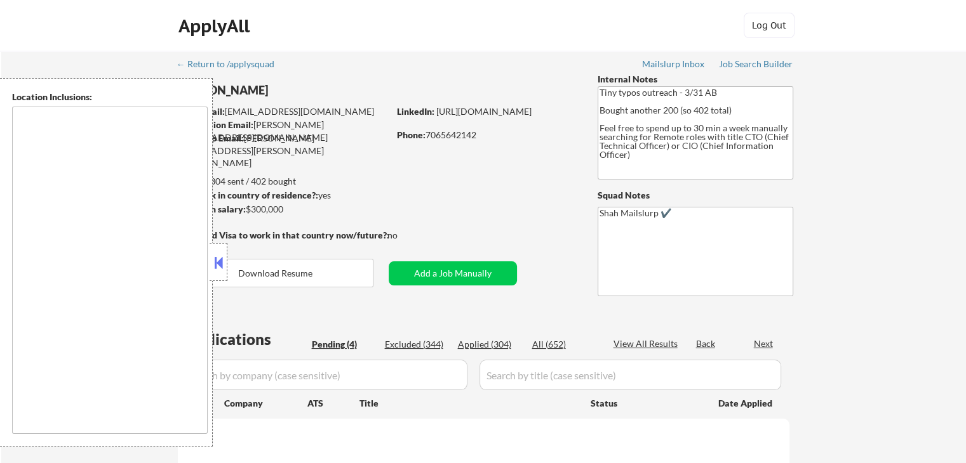
select select ""pending""
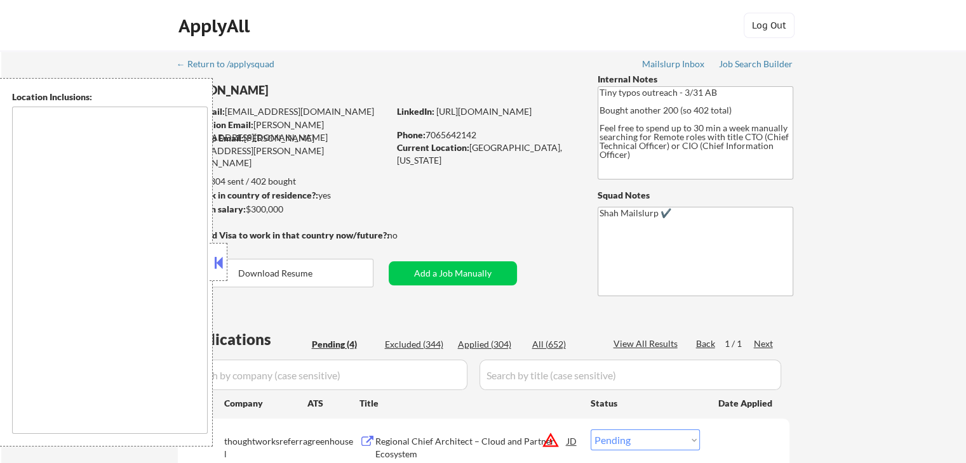
click at [220, 267] on button at bounding box center [218, 262] width 14 height 19
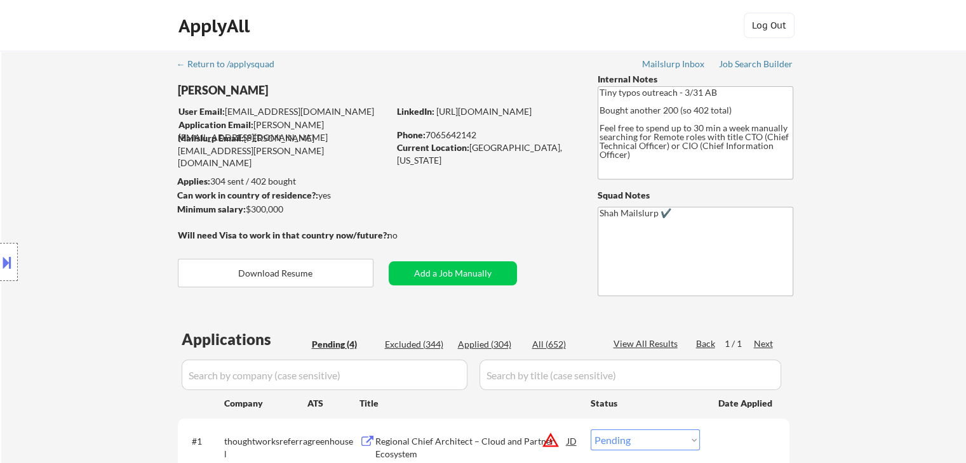
click at [69, 196] on div "Location Inclusions:" at bounding box center [113, 262] width 227 height 369
click at [65, 168] on div "Location Inclusions:" at bounding box center [113, 262] width 227 height 369
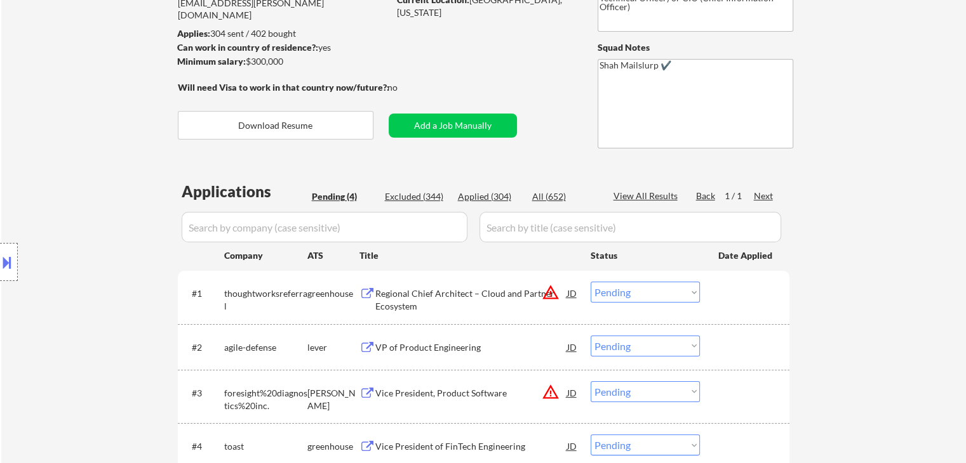
scroll to position [190, 0]
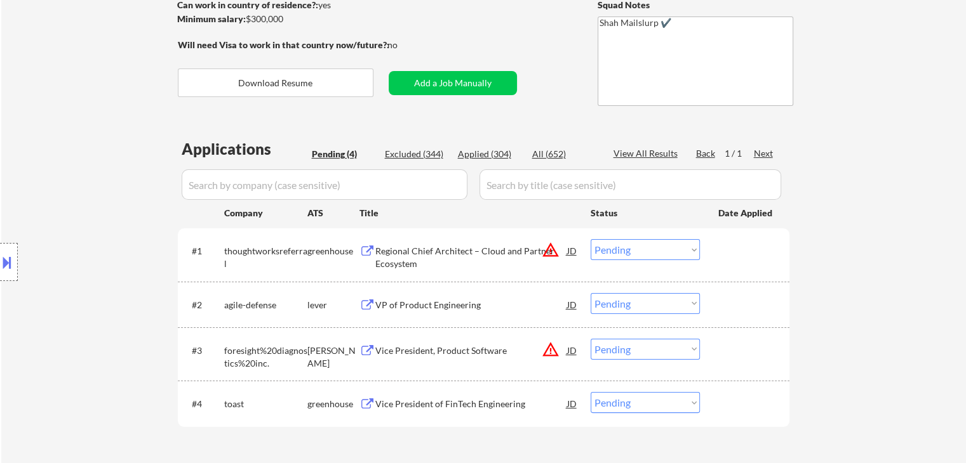
click at [57, 171] on div "Location Inclusions:" at bounding box center [113, 262] width 227 height 369
click at [57, 168] on div "Location Inclusions:" at bounding box center [113, 262] width 227 height 369
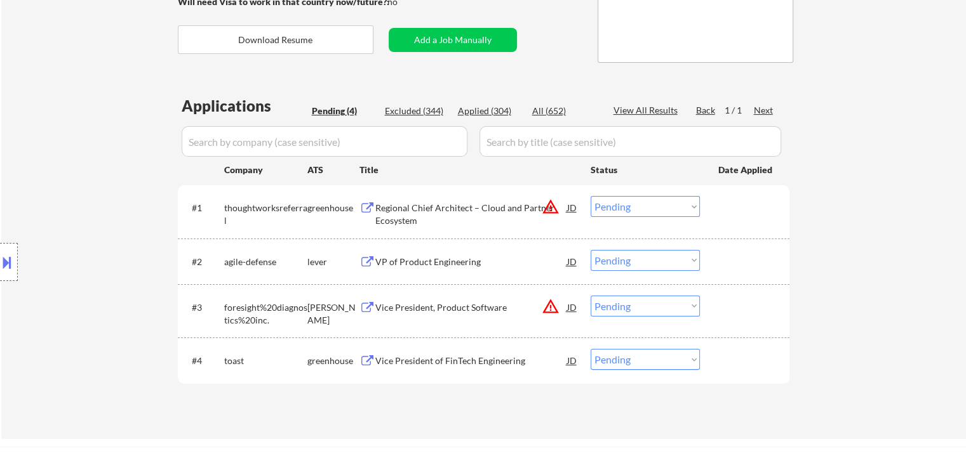
scroll to position [317, 0]
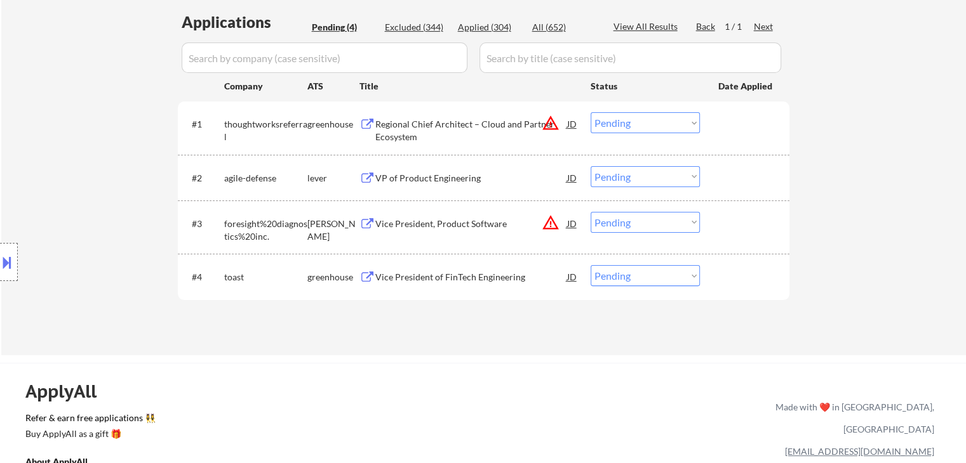
click at [54, 190] on div "Location Inclusions:" at bounding box center [113, 262] width 227 height 369
click at [107, 116] on div "Location Inclusions:" at bounding box center [113, 262] width 227 height 369
drag, startPoint x: 53, startPoint y: 124, endPoint x: 45, endPoint y: 131, distance: 10.8
click at [58, 125] on div "Location Inclusions:" at bounding box center [113, 262] width 227 height 369
click at [53, 150] on div "Location Inclusions:" at bounding box center [113, 262] width 227 height 369
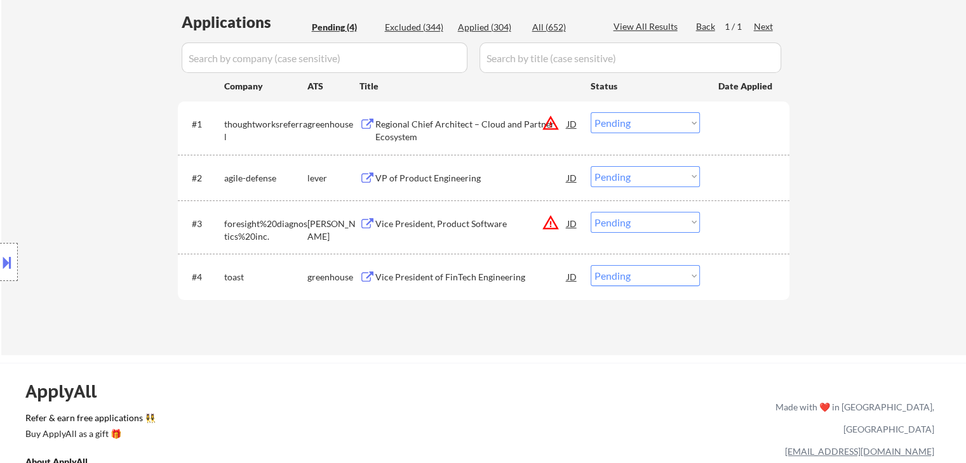
click at [58, 151] on div "Location Inclusions:" at bounding box center [113, 262] width 227 height 369
click at [97, 114] on div "Location Inclusions:" at bounding box center [113, 262] width 227 height 369
click at [89, 121] on div "Location Inclusions:" at bounding box center [113, 262] width 227 height 369
click at [112, 131] on div "Location Inclusions:" at bounding box center [113, 262] width 227 height 369
click at [94, 119] on div "Location Inclusions:" at bounding box center [113, 262] width 227 height 369
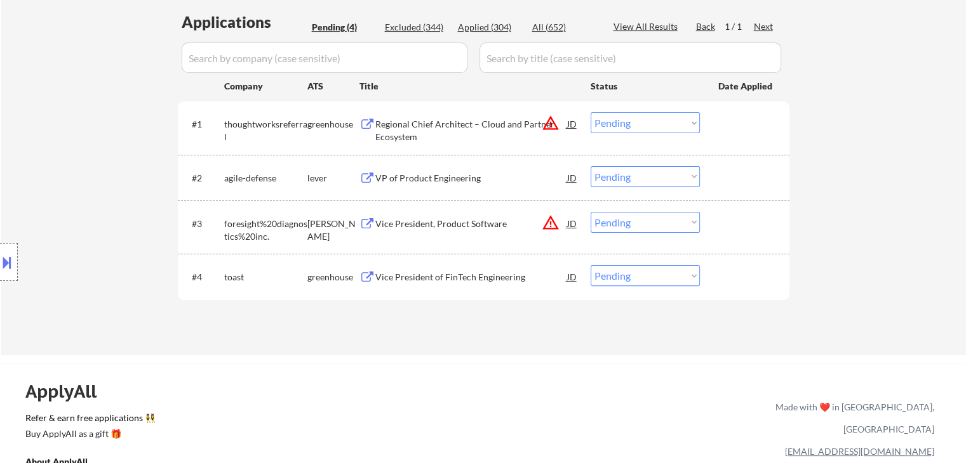
click at [93, 121] on div "Location Inclusions:" at bounding box center [113, 262] width 227 height 369
drag, startPoint x: 97, startPoint y: 124, endPoint x: 97, endPoint y: 132, distance: 7.6
click at [97, 132] on div "Location Inclusions:" at bounding box center [113, 262] width 227 height 369
click at [97, 133] on div "Location Inclusions:" at bounding box center [113, 262] width 227 height 369
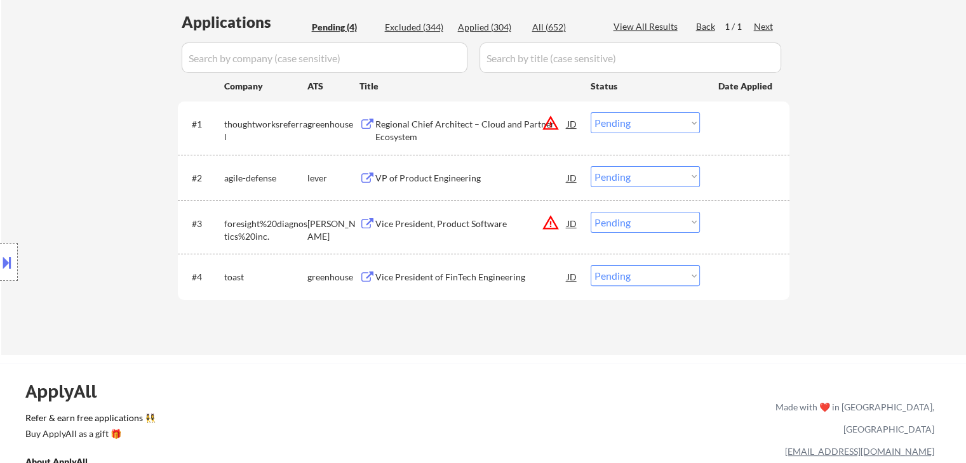
click at [97, 133] on div "Location Inclusions:" at bounding box center [113, 262] width 227 height 369
click at [97, 134] on div "Location Inclusions:" at bounding box center [113, 262] width 227 height 369
click at [97, 135] on div "Location Inclusions:" at bounding box center [113, 262] width 227 height 369
click at [98, 137] on div "Location Inclusions:" at bounding box center [113, 262] width 227 height 369
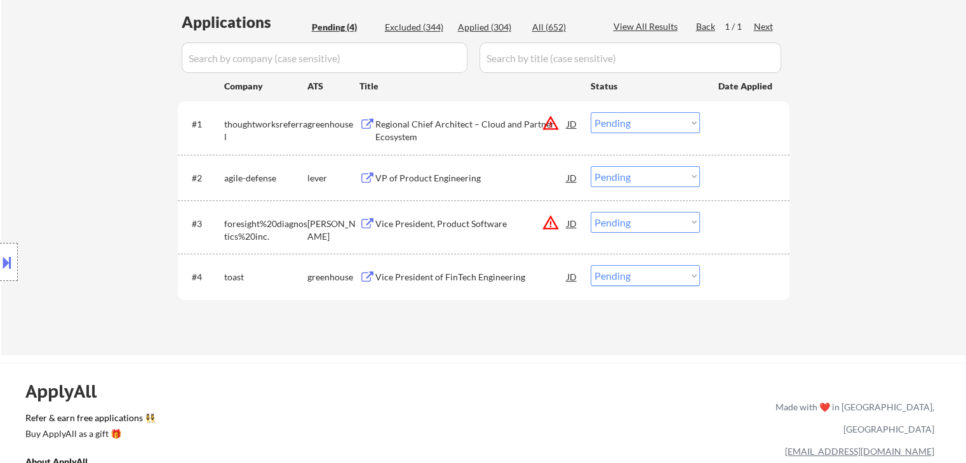
click at [98, 137] on div "Location Inclusions:" at bounding box center [113, 262] width 227 height 369
click at [97, 138] on div "Location Inclusions:" at bounding box center [113, 262] width 227 height 369
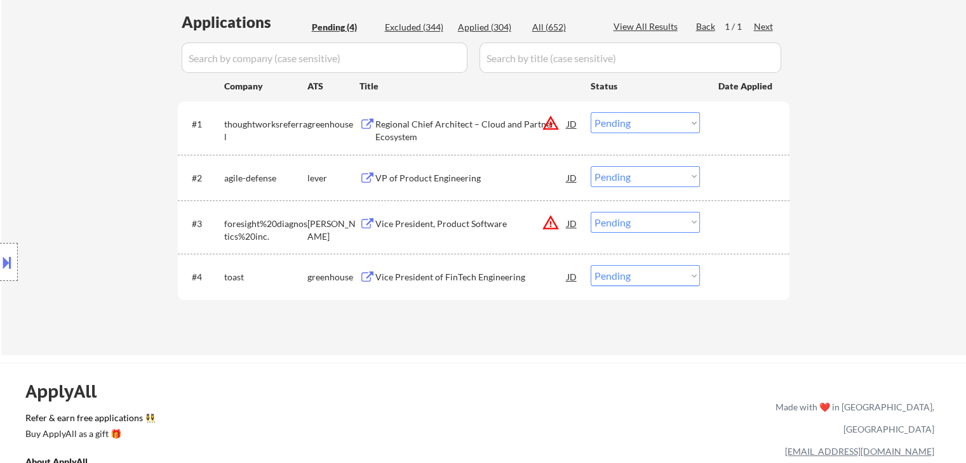
click at [94, 140] on div "Location Inclusions:" at bounding box center [113, 262] width 227 height 369
click at [93, 143] on div "Location Inclusions:" at bounding box center [113, 262] width 227 height 369
click at [92, 145] on div "Location Inclusions:" at bounding box center [113, 262] width 227 height 369
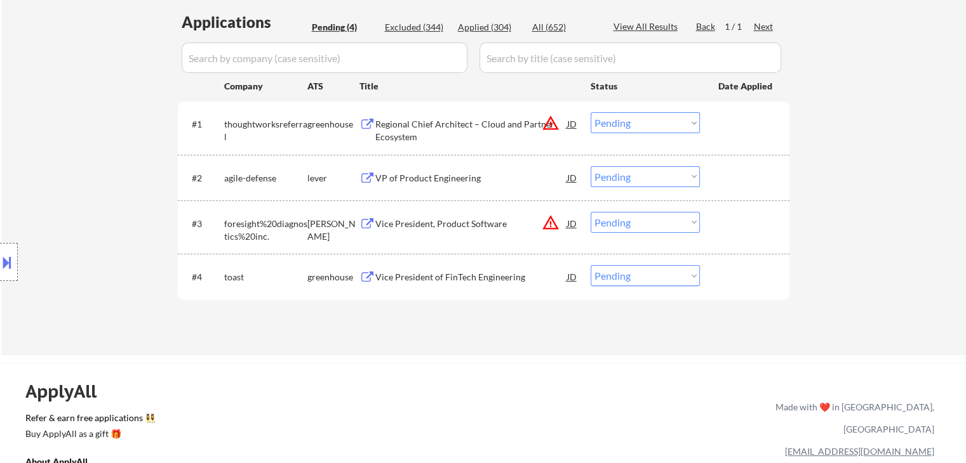
click at [91, 148] on div "Location Inclusions:" at bounding box center [113, 262] width 227 height 369
click at [88, 153] on div "Location Inclusions:" at bounding box center [113, 262] width 227 height 369
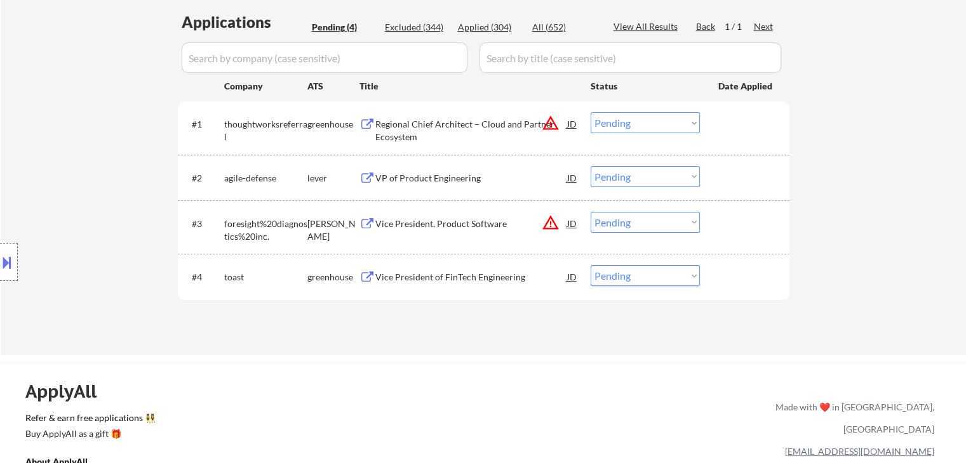
click at [87, 155] on div "Location Inclusions:" at bounding box center [113, 262] width 227 height 369
click at [102, 156] on div "Location Inclusions:" at bounding box center [113, 262] width 227 height 369
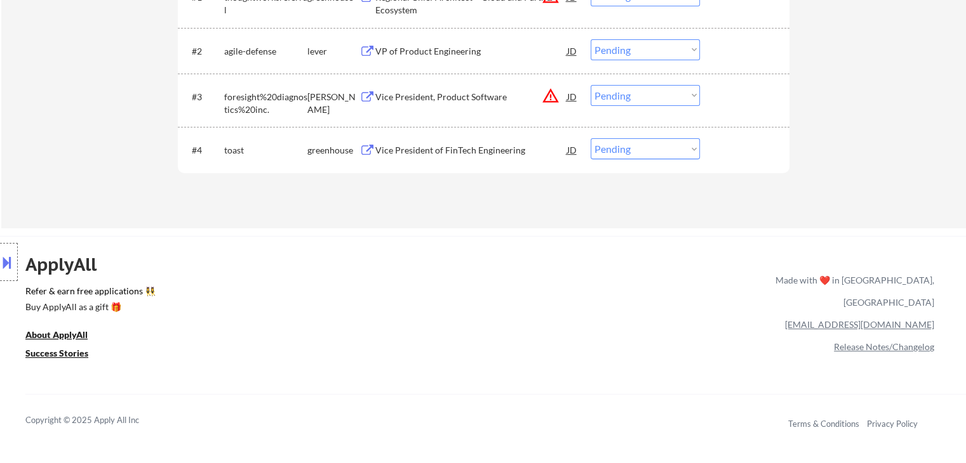
click at [97, 144] on div "Location Inclusions:" at bounding box center [113, 262] width 227 height 369
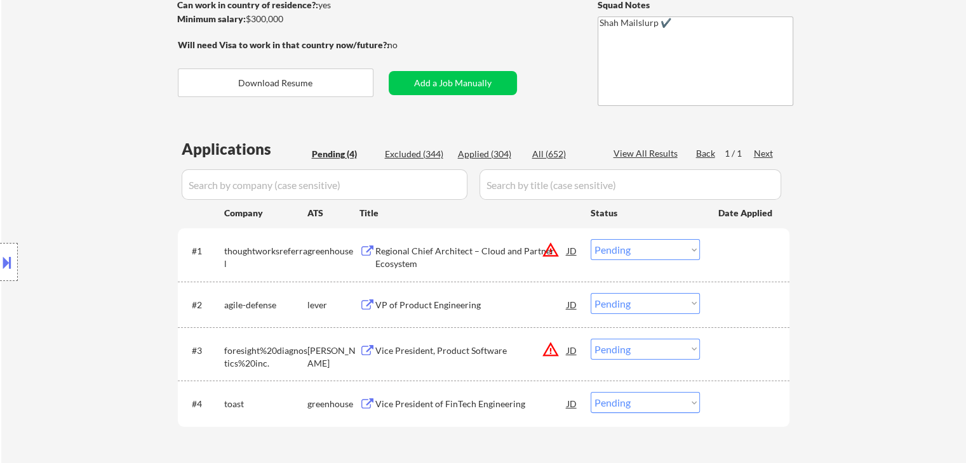
click at [92, 135] on div "Location Inclusions:" at bounding box center [113, 262] width 227 height 369
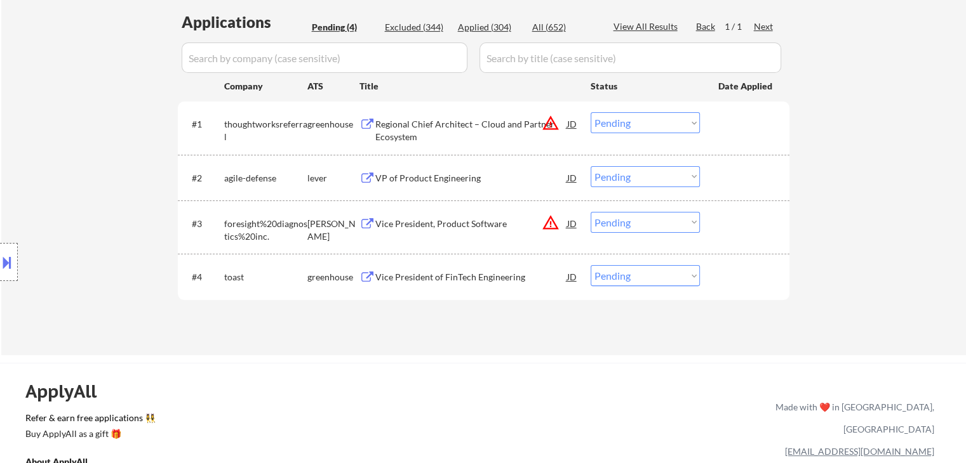
click at [417, 180] on div "VP of Product Engineering" at bounding box center [471, 178] width 192 height 13
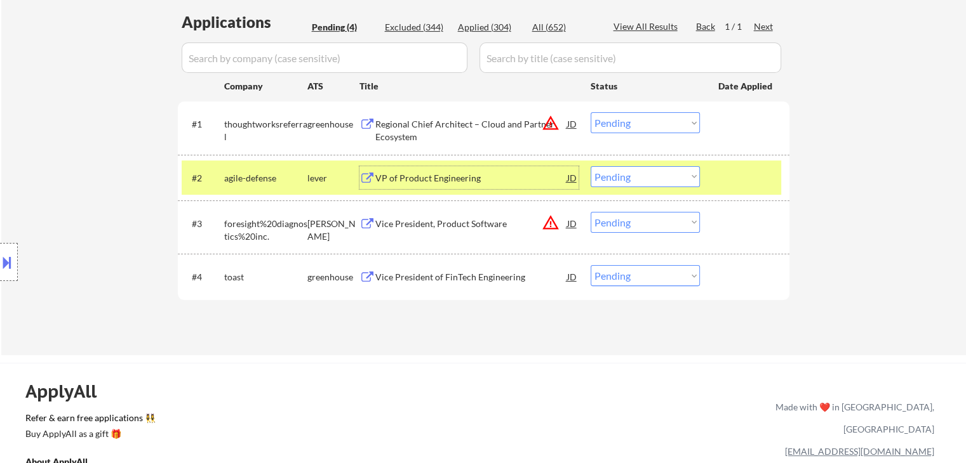
click at [61, 168] on div "Location Inclusions:" at bounding box center [113, 262] width 227 height 369
click at [61, 169] on div "Location Inclusions:" at bounding box center [113, 262] width 227 height 369
click at [76, 156] on div "Location Inclusions:" at bounding box center [113, 262] width 227 height 369
click at [10, 259] on button at bounding box center [7, 262] width 14 height 21
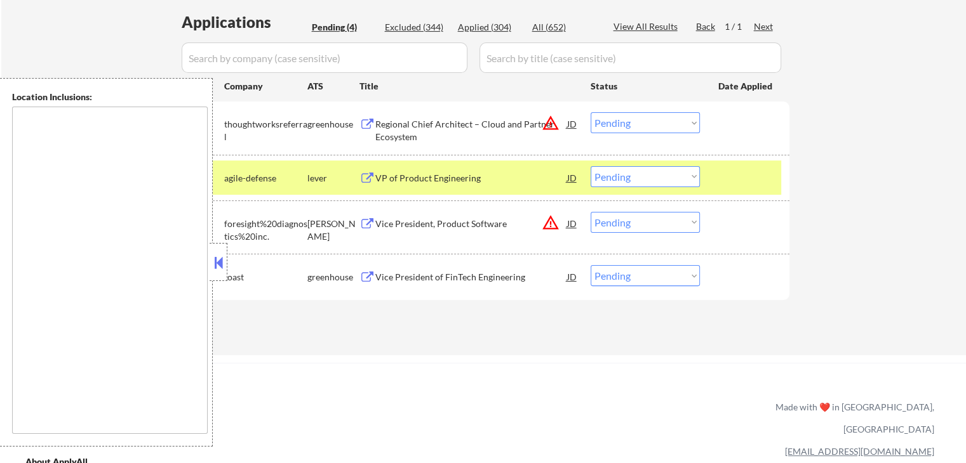
click at [216, 269] on button at bounding box center [218, 262] width 14 height 19
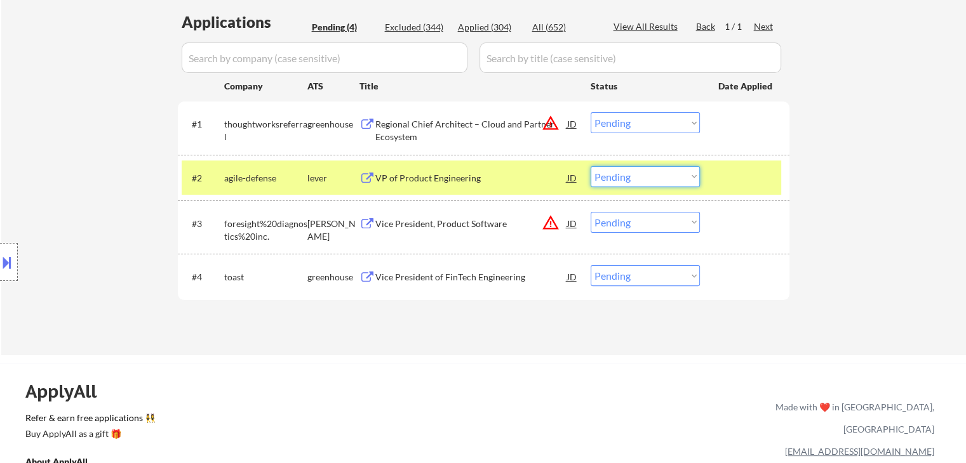
drag, startPoint x: 644, startPoint y: 171, endPoint x: 673, endPoint y: 379, distance: 209.6
click at [645, 171] on select "Choose an option... Pending Applied Excluded (Questions) Excluded (Expired) Exc…" at bounding box center [644, 176] width 109 height 21
click at [590, 166] on select "Choose an option... Pending Applied Excluded (Questions) Excluded (Expired) Exc…" at bounding box center [644, 176] width 109 height 21
select select ""pending""
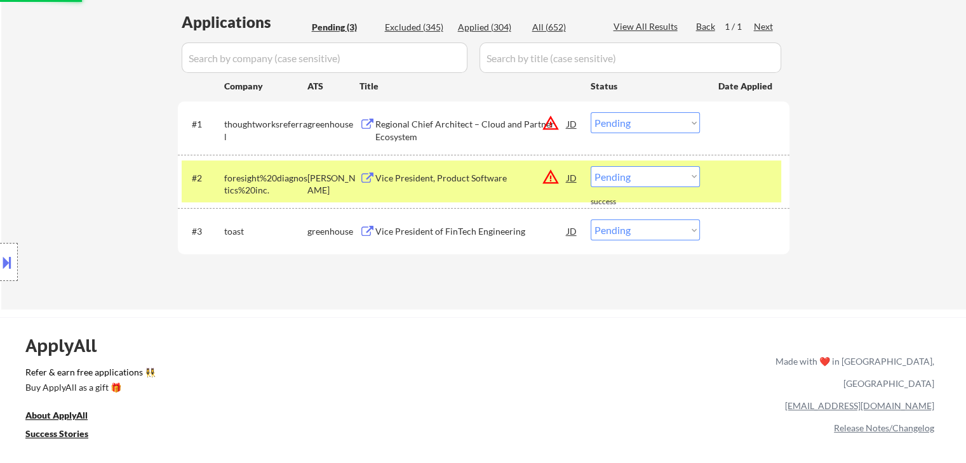
click at [401, 124] on div "Regional Chief Architect – Cloud and Partner Ecosystem" at bounding box center [471, 130] width 192 height 25
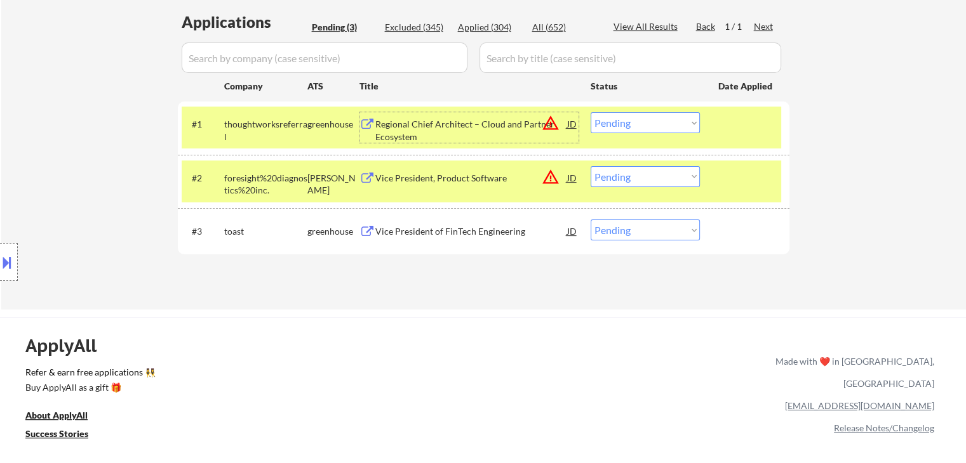
drag, startPoint x: 647, startPoint y: 120, endPoint x: 641, endPoint y: 130, distance: 12.0
click at [646, 120] on select "Choose an option... Pending Applied Excluded (Questions) Excluded (Expired) Exc…" at bounding box center [644, 122] width 109 height 21
click at [590, 112] on select "Choose an option... Pending Applied Excluded (Questions) Excluded (Expired) Exc…" at bounding box center [644, 122] width 109 height 21
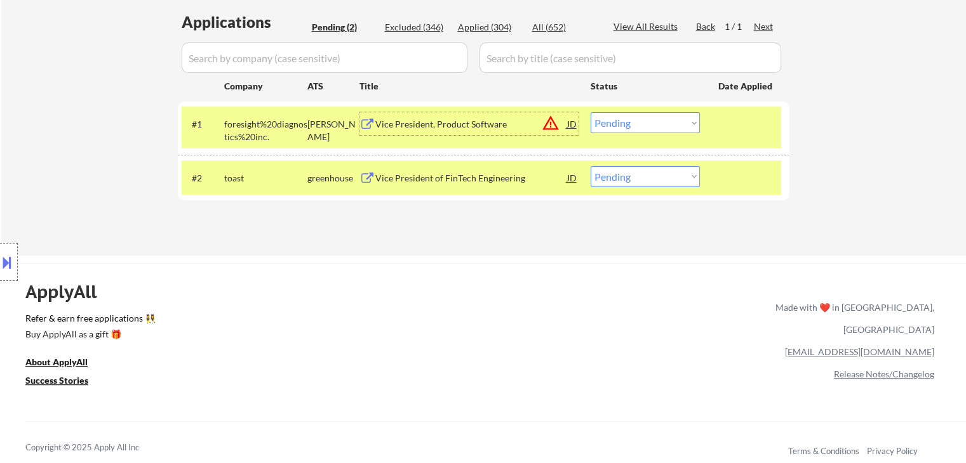
click at [399, 124] on div "Vice President, Product Software" at bounding box center [471, 124] width 192 height 13
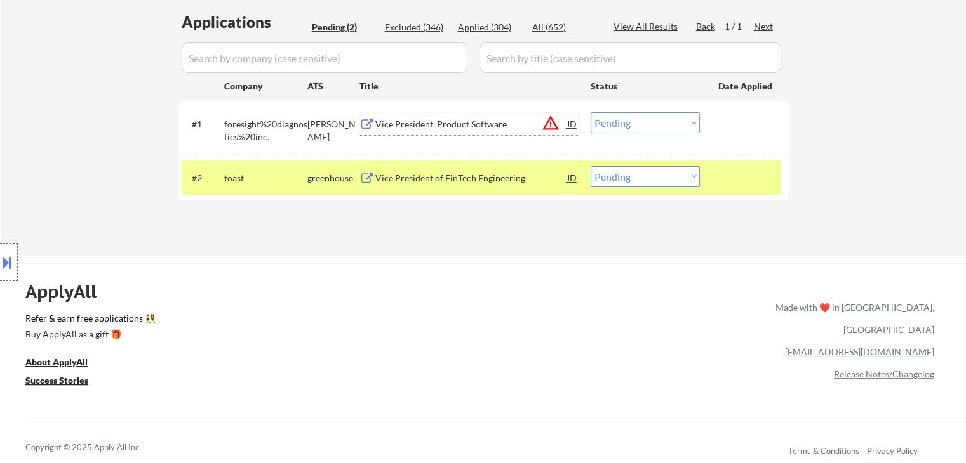
click at [548, 125] on button "warning_amber" at bounding box center [551, 123] width 18 height 18
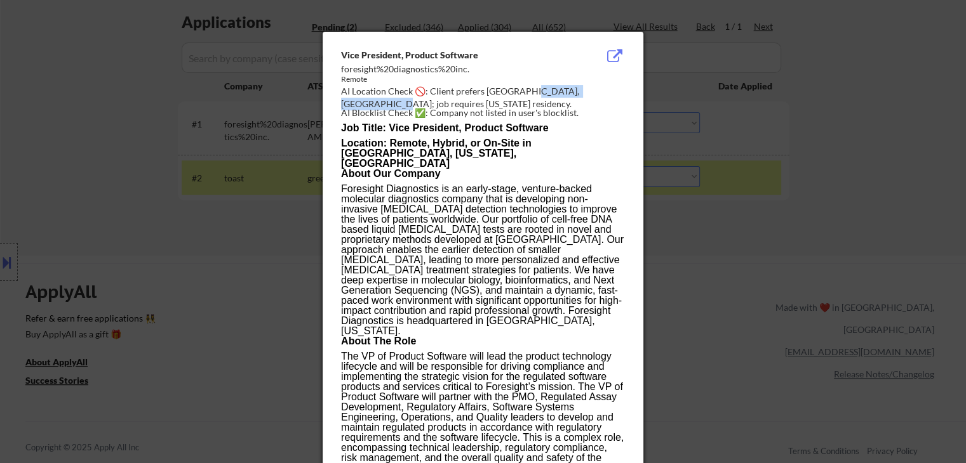
drag, startPoint x: 609, startPoint y: 87, endPoint x: 524, endPoint y: 94, distance: 85.4
click at [524, 94] on div "AI Location Check 🚫: Client prefers [GEOGRAPHIC_DATA], [GEOGRAPHIC_DATA]; job r…" at bounding box center [485, 97] width 289 height 25
drag, startPoint x: 721, startPoint y: 241, endPoint x: 711, endPoint y: 23, distance: 218.0
click at [721, 227] on div at bounding box center [483, 231] width 966 height 463
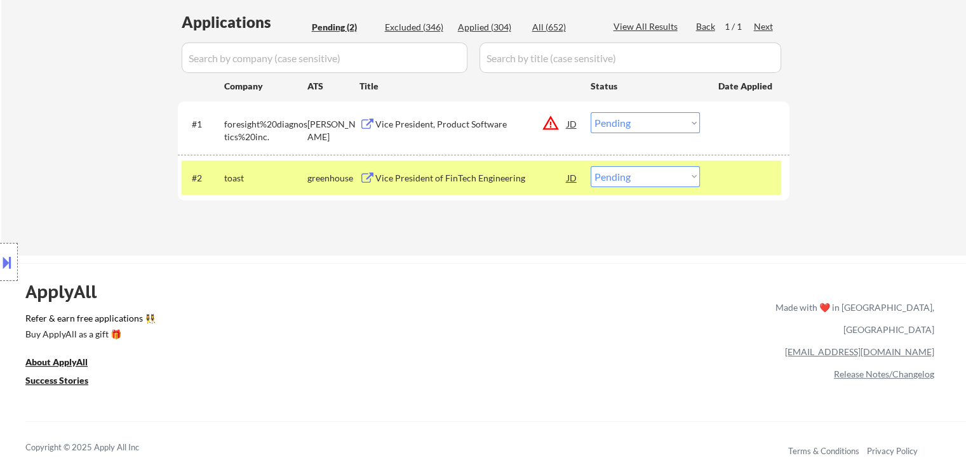
click at [663, 127] on select "Choose an option... Pending Applied Excluded (Questions) Excluded (Expired) Exc…" at bounding box center [644, 122] width 109 height 21
click at [590, 112] on select "Choose an option... Pending Applied Excluded (Questions) Excluded (Expired) Exc…" at bounding box center [644, 122] width 109 height 21
select select ""pending""
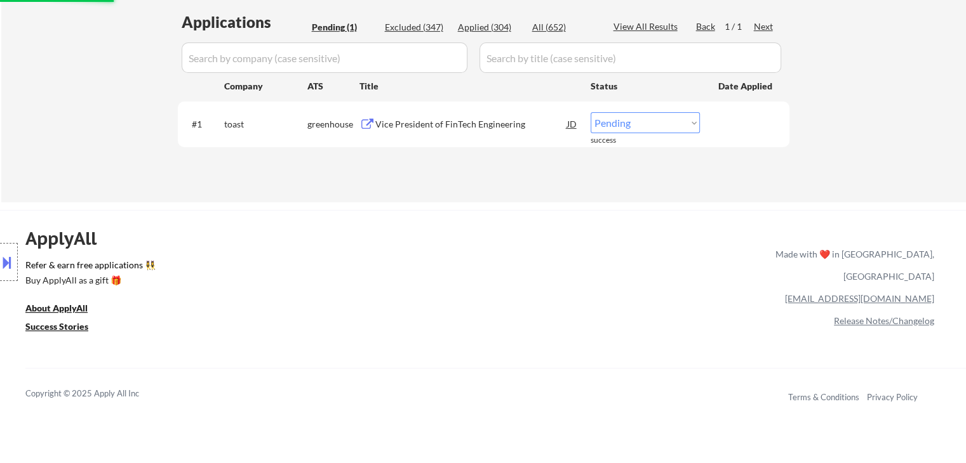
click at [369, 293] on div "ApplyAll Refer & earn free applications 👯‍♀️ Buy ApplyAll as a gift 🎁 About App…" at bounding box center [483, 319] width 966 height 201
click at [483, 128] on div "Vice President of FinTech Engineering" at bounding box center [471, 124] width 192 height 13
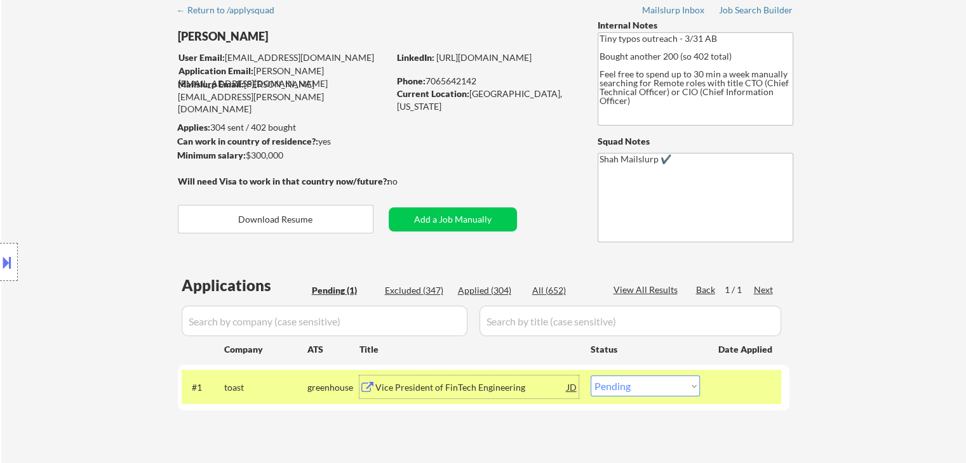
scroll to position [0, 0]
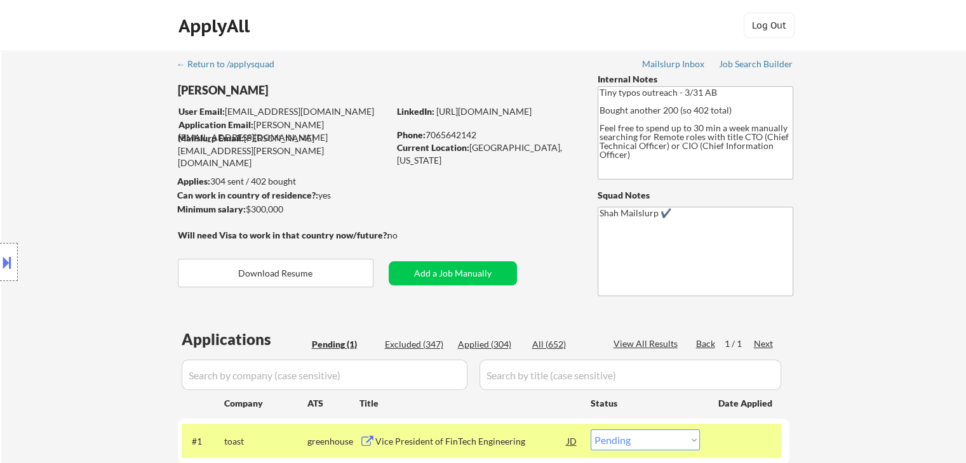
select select ""pending""
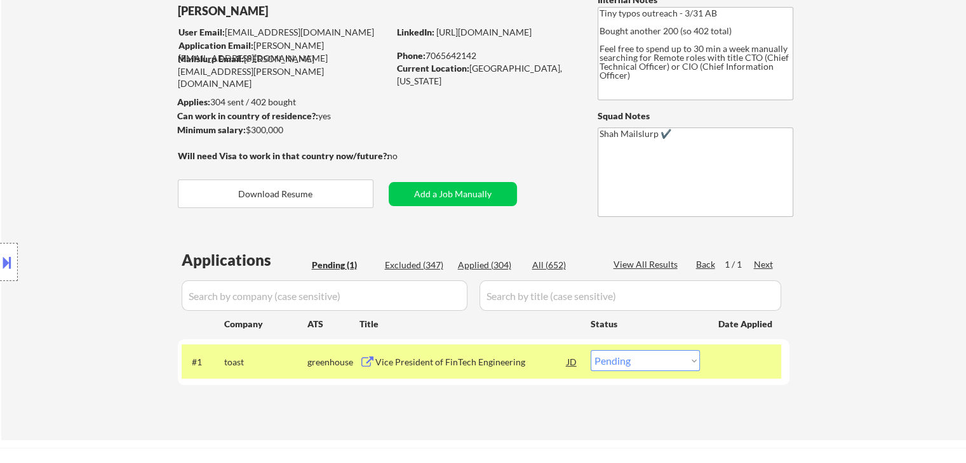
scroll to position [127, 0]
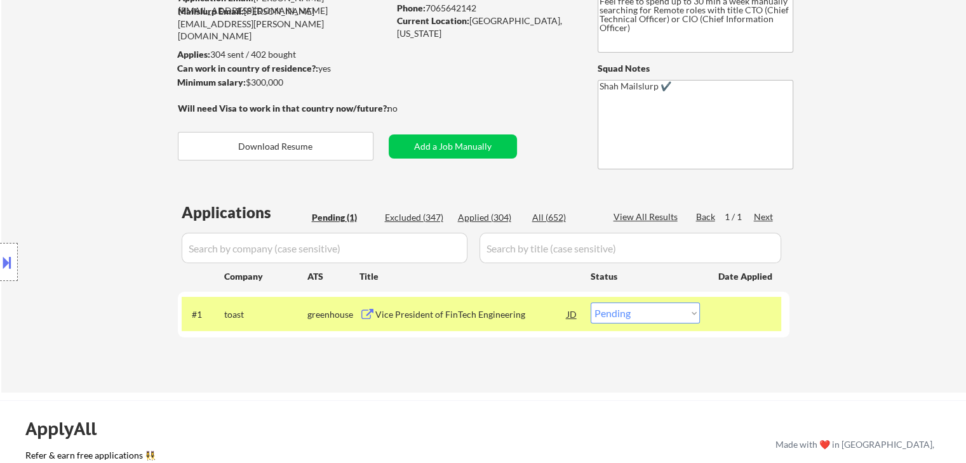
click at [41, 84] on div "Location Inclusions:" at bounding box center [113, 262] width 227 height 369
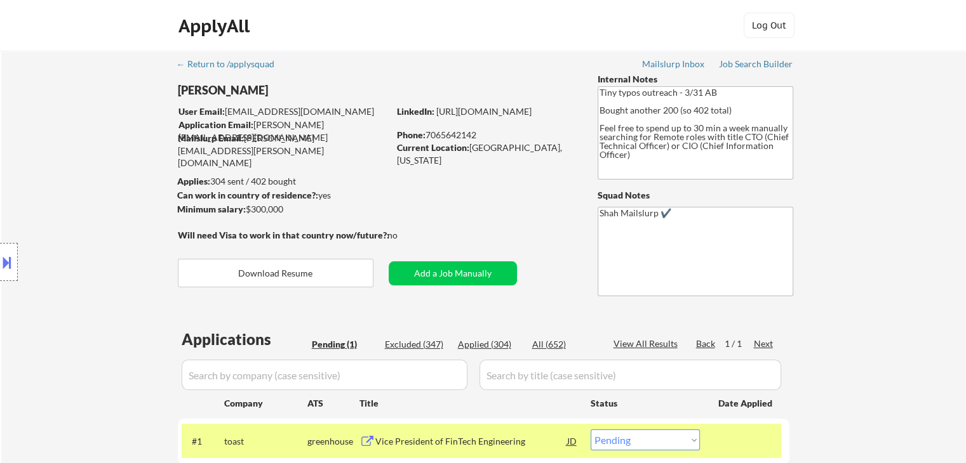
click at [66, 156] on div "Location Inclusions:" at bounding box center [113, 262] width 227 height 369
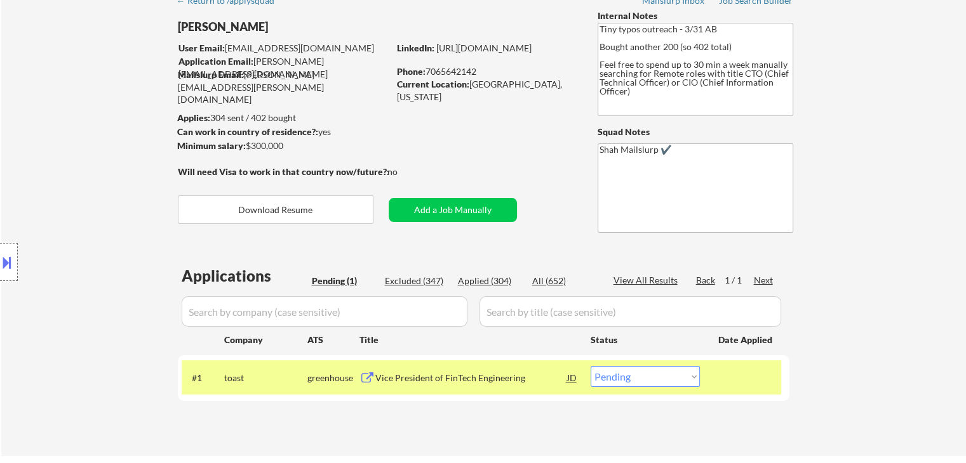
click at [65, 154] on div "Location Inclusions:" at bounding box center [113, 262] width 227 height 369
click at [110, 161] on div "Location Inclusions:" at bounding box center [113, 262] width 227 height 369
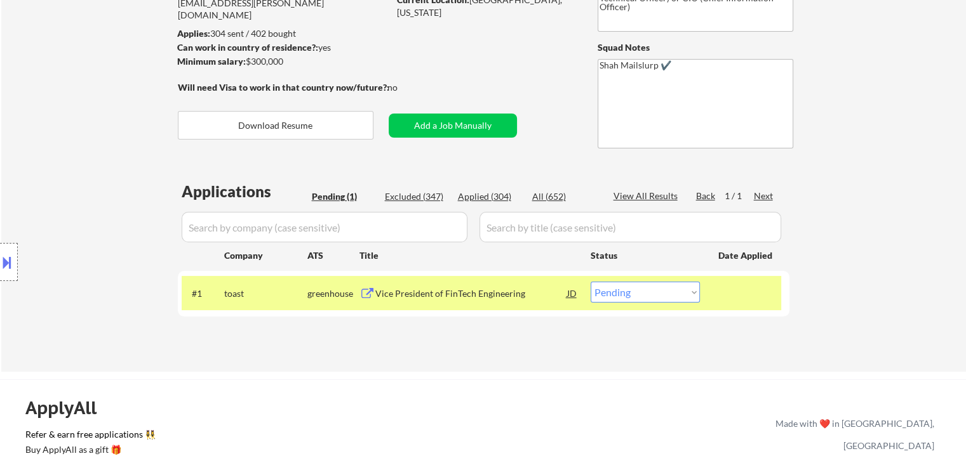
scroll to position [127, 0]
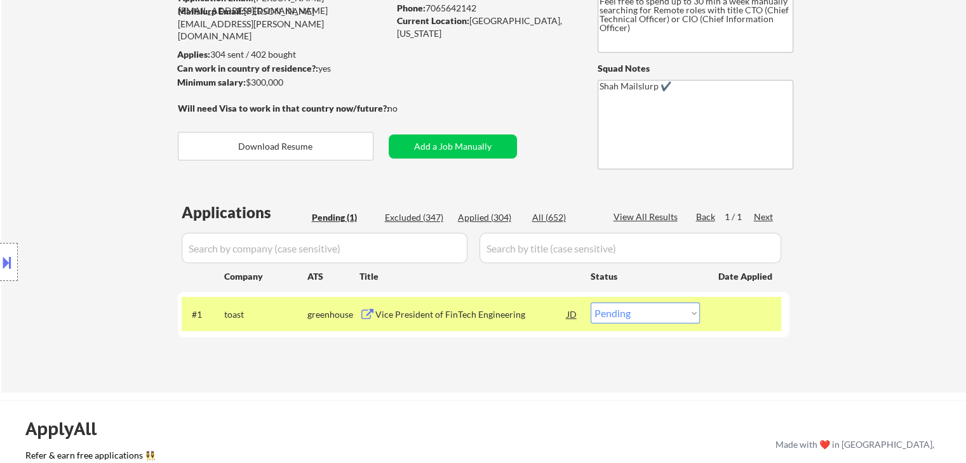
click at [56, 135] on div "Location Inclusions:" at bounding box center [113, 262] width 227 height 369
click at [72, 230] on div "Location Inclusions:" at bounding box center [113, 262] width 227 height 369
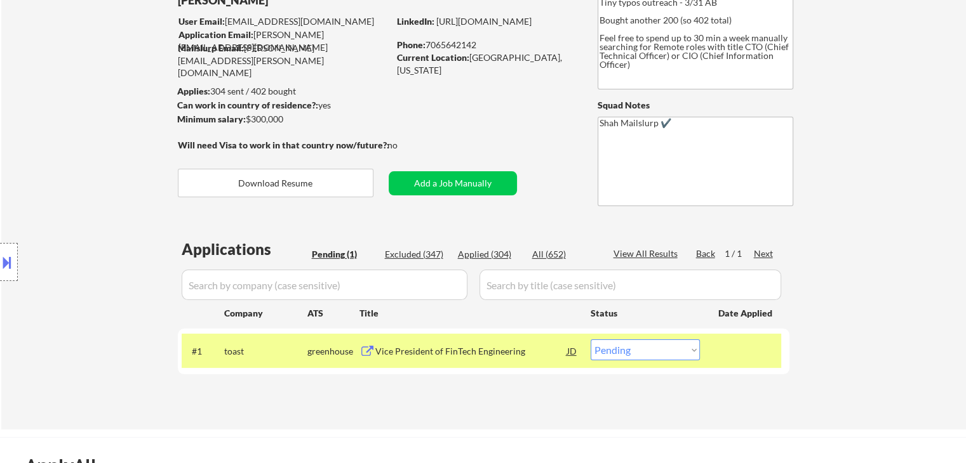
scroll to position [0, 0]
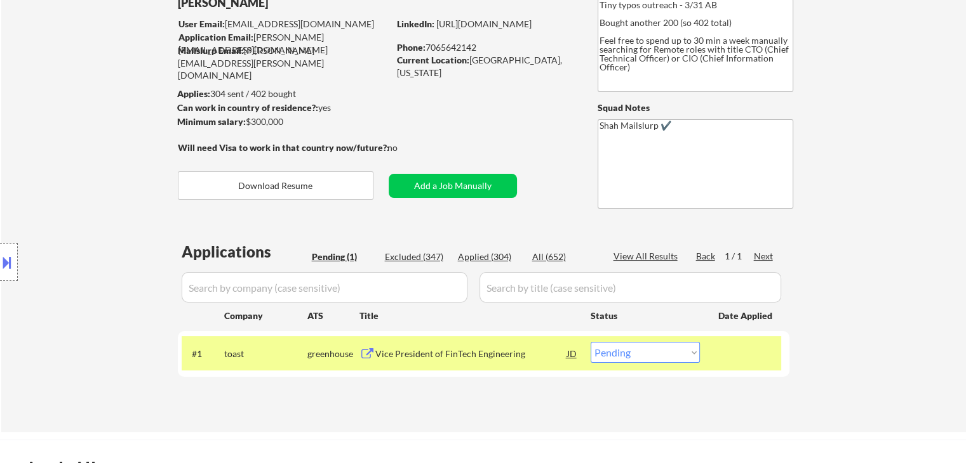
click at [886, 77] on div "← Return to /applysquad Mailslurp Inbox Job Search Builder [PERSON_NAME] User E…" at bounding box center [483, 197] width 964 height 469
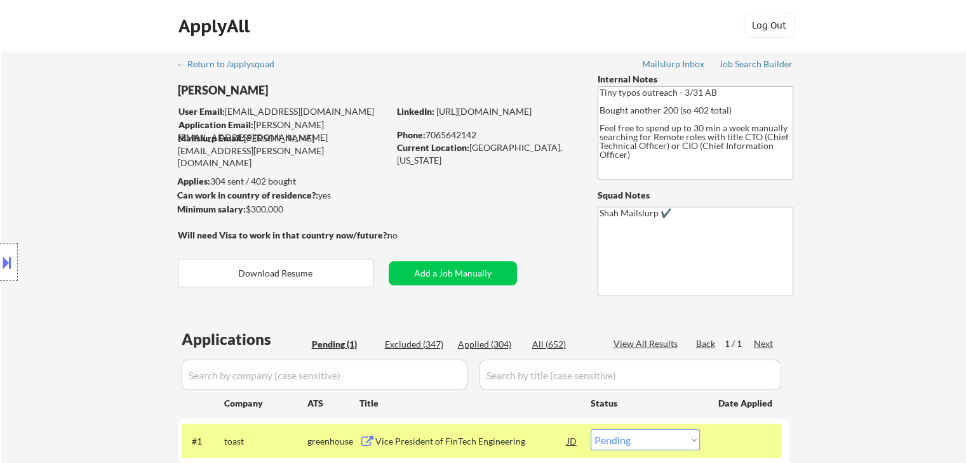
click at [28, 122] on div "Location Inclusions:" at bounding box center [113, 262] width 227 height 369
